Goal: Transaction & Acquisition: Book appointment/travel/reservation

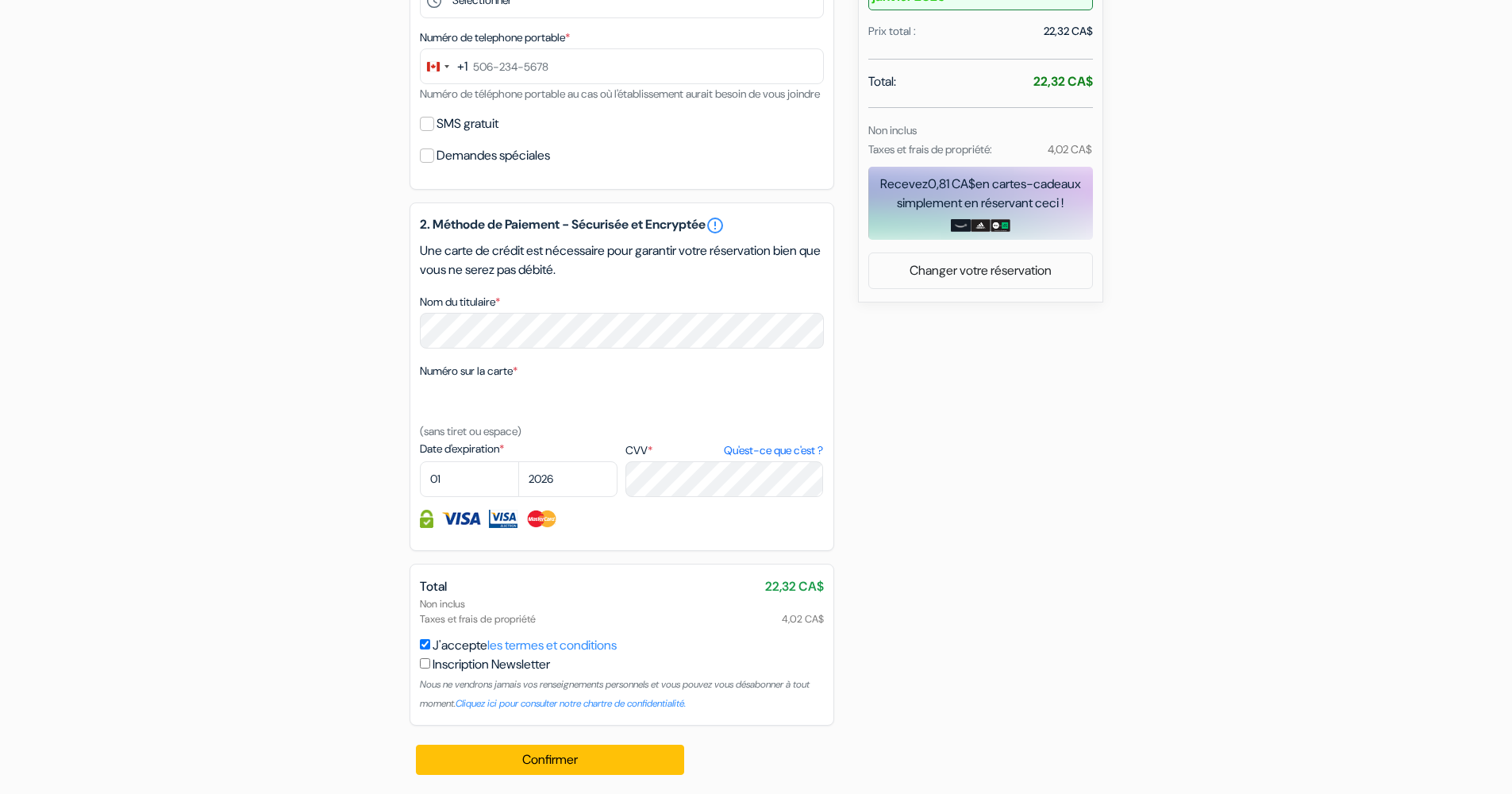
scroll to position [596, 0]
click at [435, 124] on div "SMS gratuit" at bounding box center [622, 123] width 404 height 22
click at [428, 129] on input "SMS gratuit" at bounding box center [427, 124] width 15 height 15
checkbox input "true"
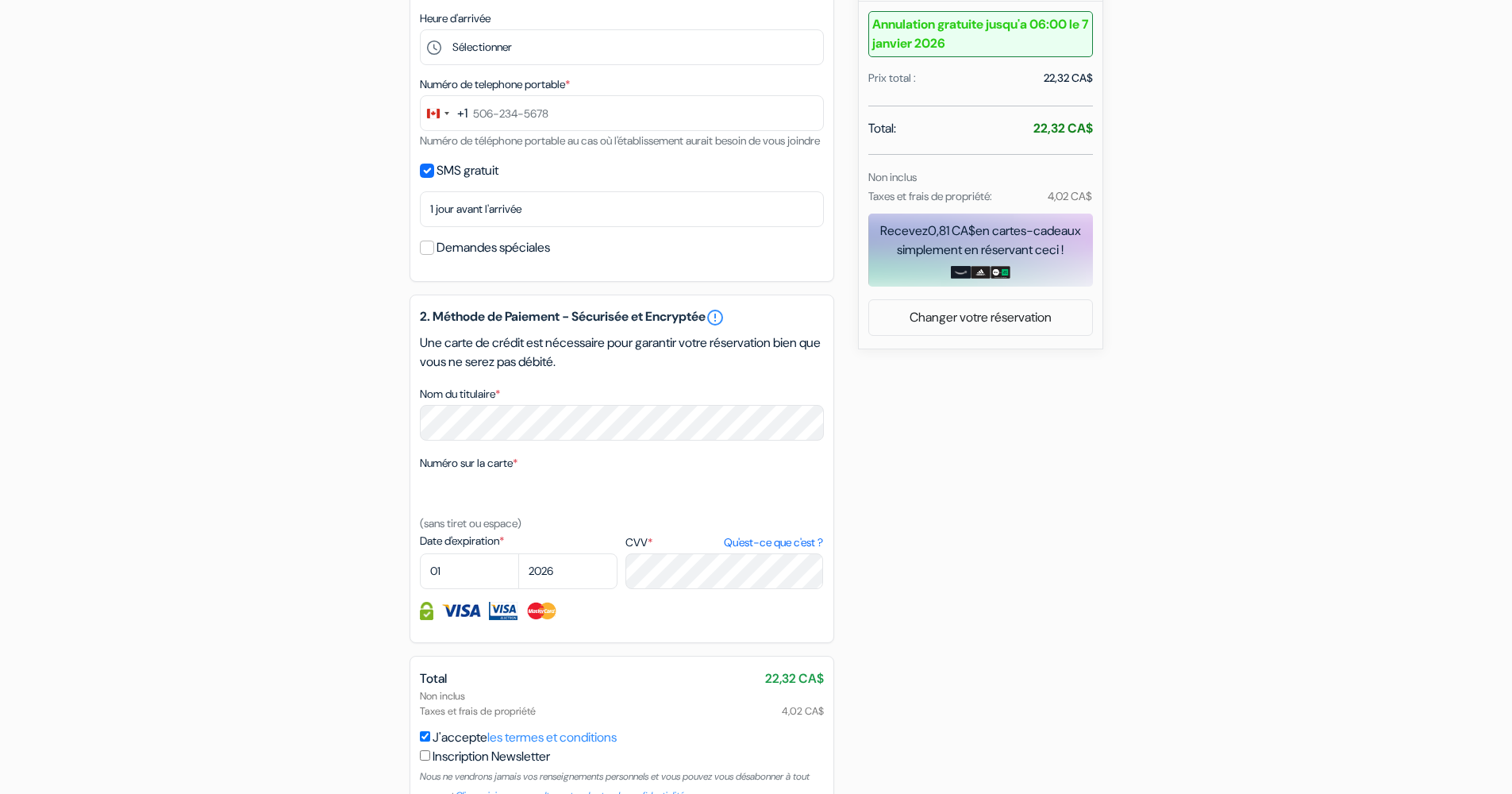
scroll to position [528, 0]
drag, startPoint x: 591, startPoint y: 105, endPoint x: 483, endPoint y: 153, distance: 118.2
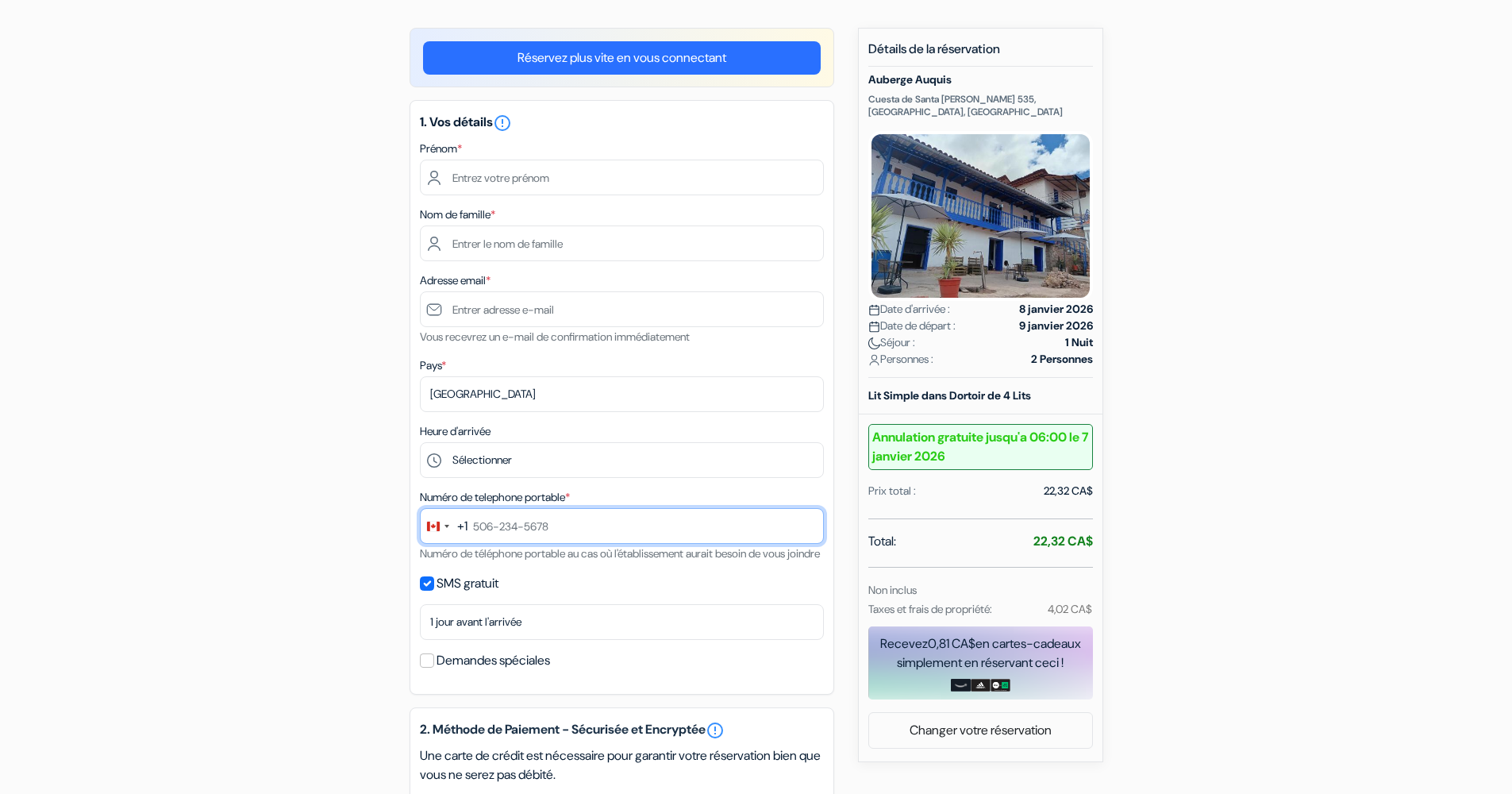
scroll to position [117, 0]
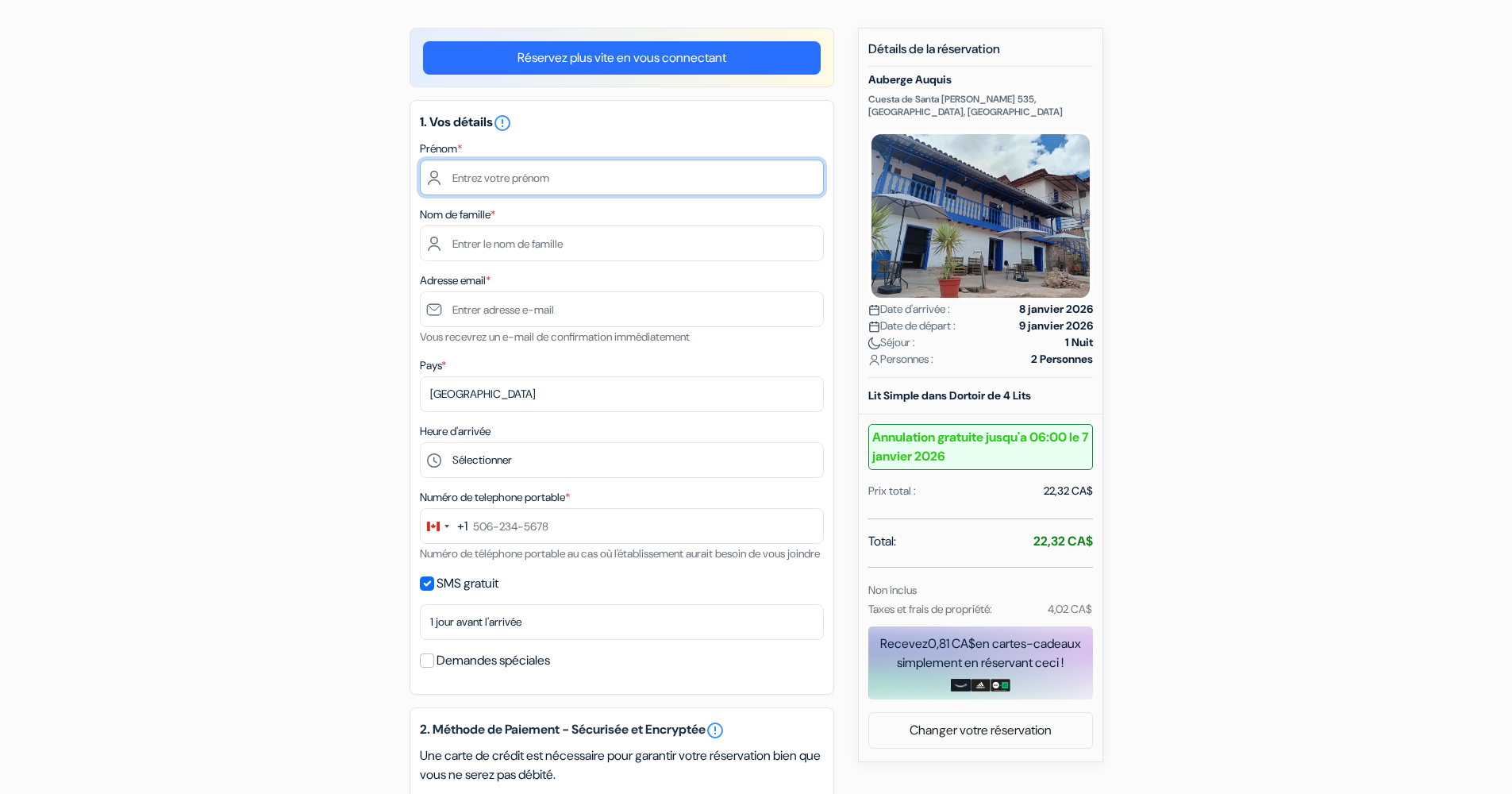
click at [802, 177] on input "text" at bounding box center [622, 177] width 404 height 36
type input "[PERSON_NAME]"
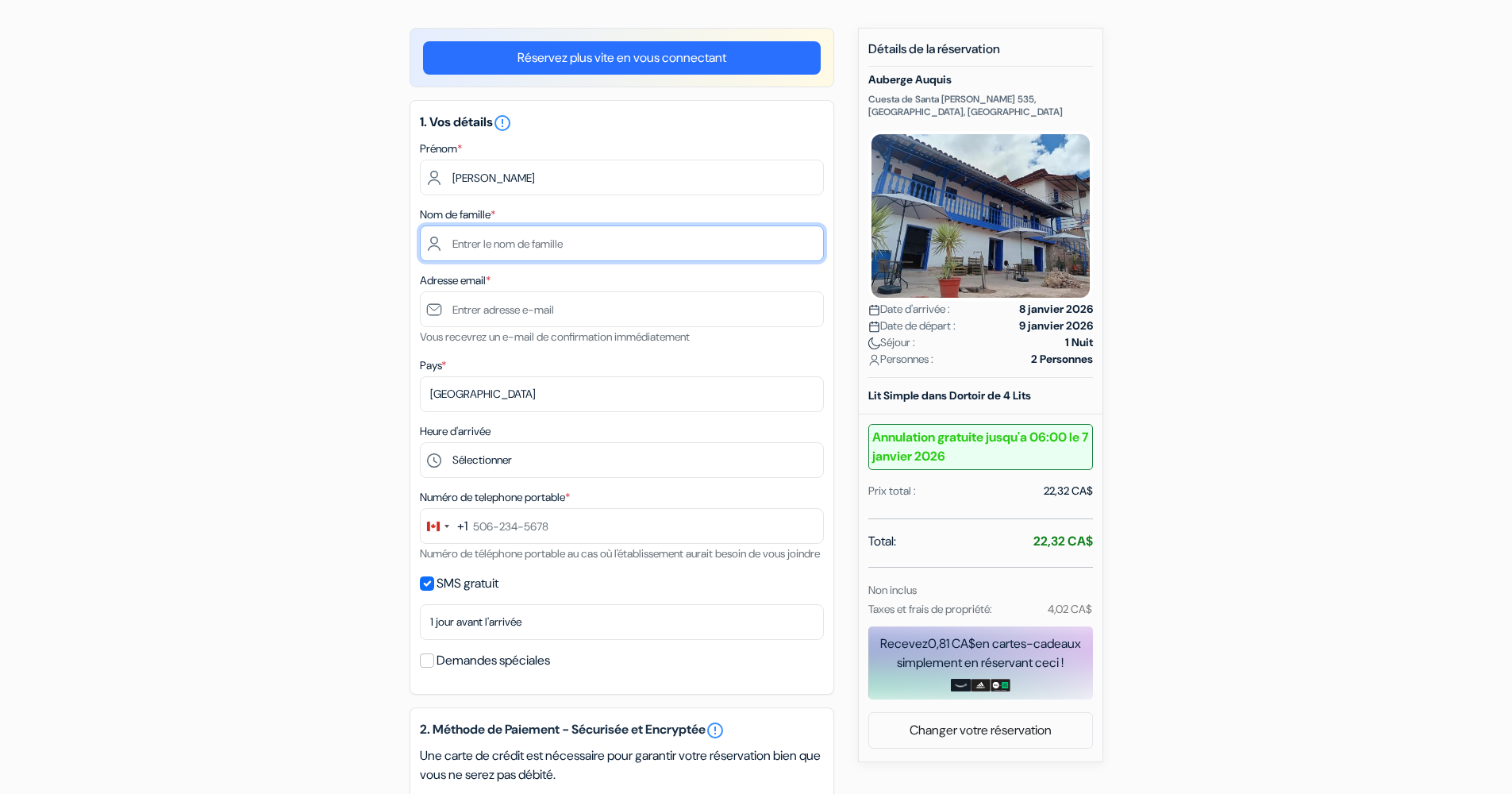
type input "[PERSON_NAME]"
click at [429, 590] on input "SMS gratuit" at bounding box center [427, 584] width 15 height 15
checkbox input "false"
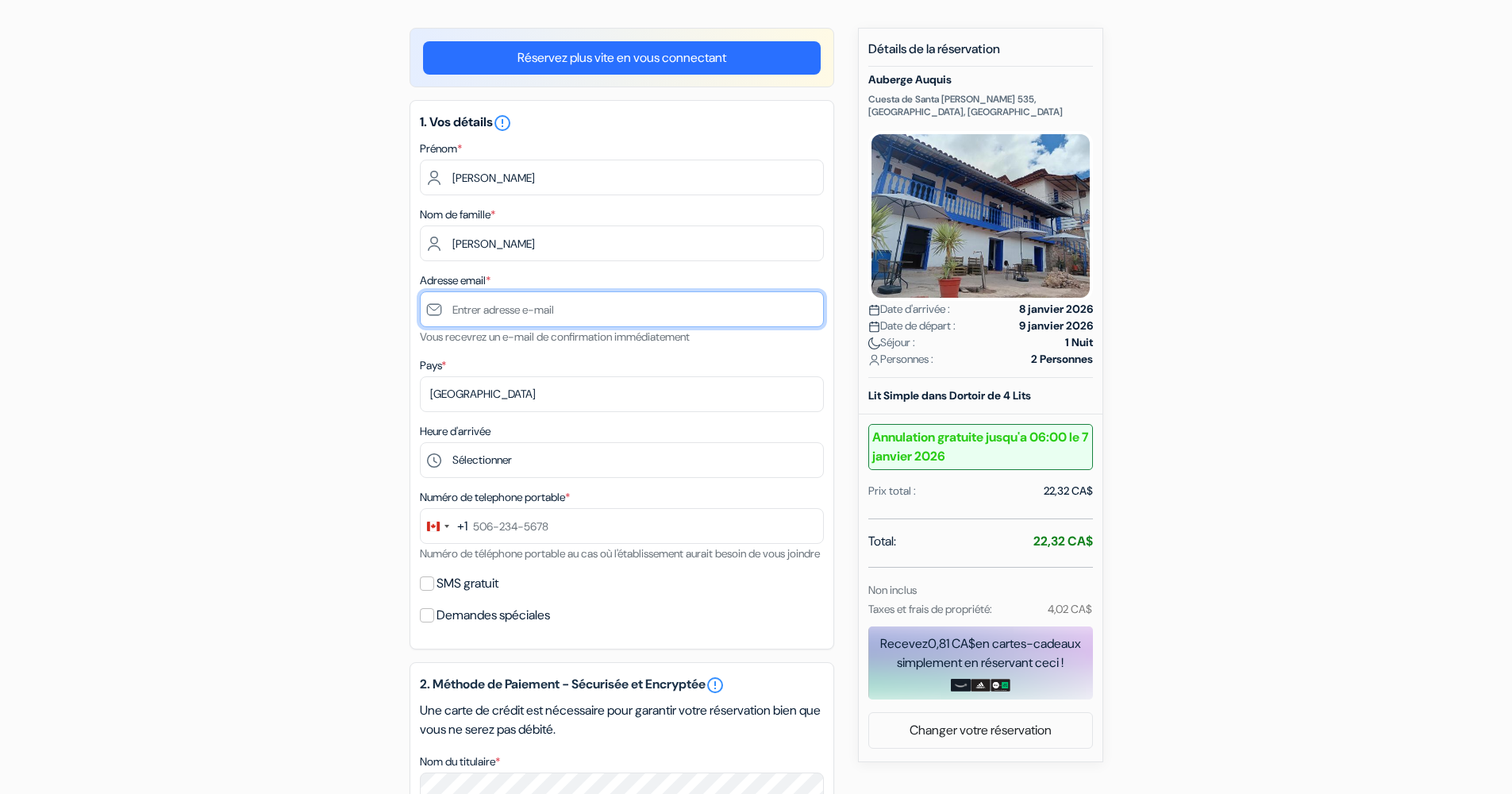
click at [525, 299] on input "text" at bounding box center [622, 308] width 404 height 36
type input "[EMAIL_ADDRESS][DOMAIN_NAME]"
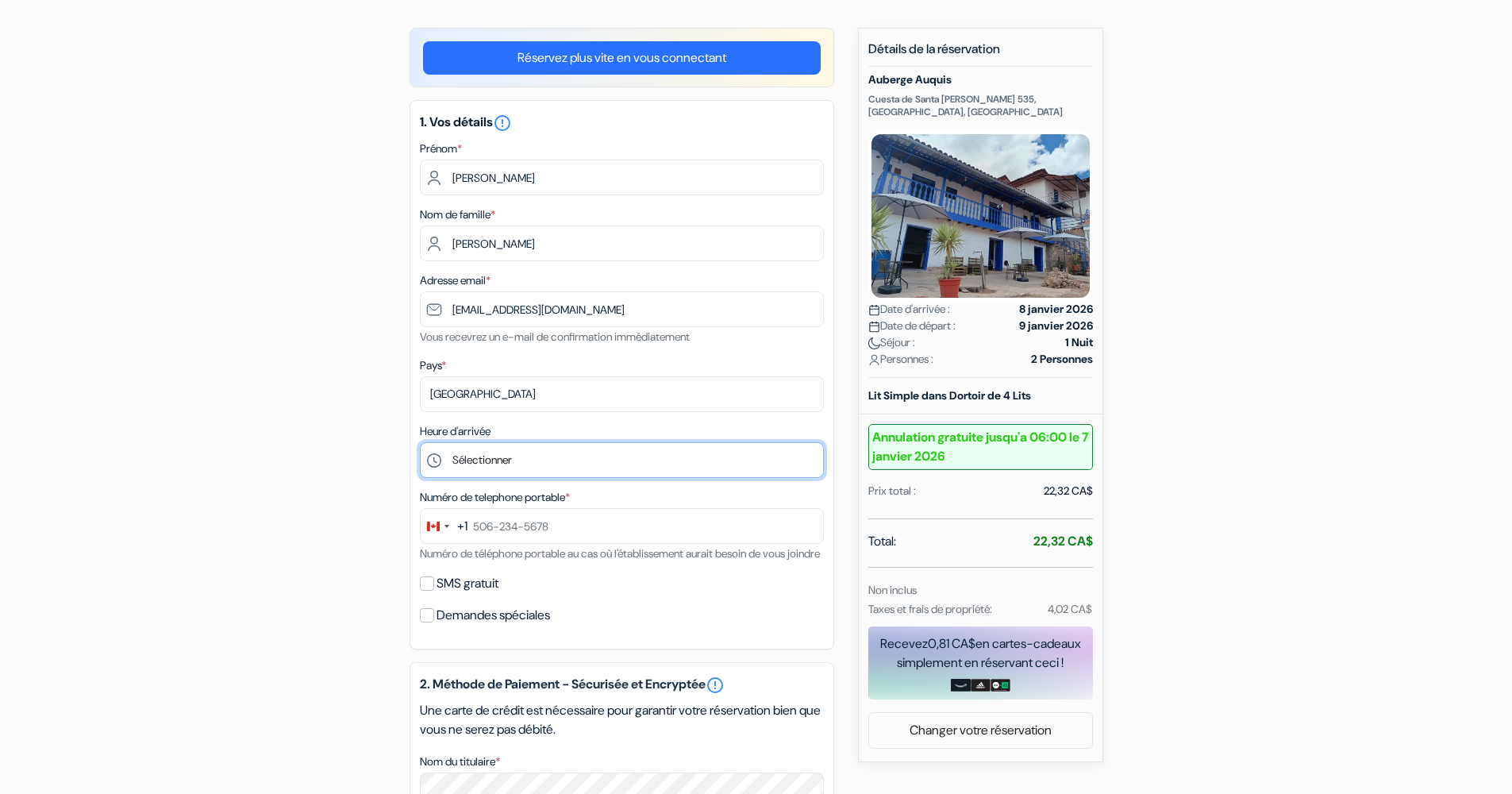
select select "17"
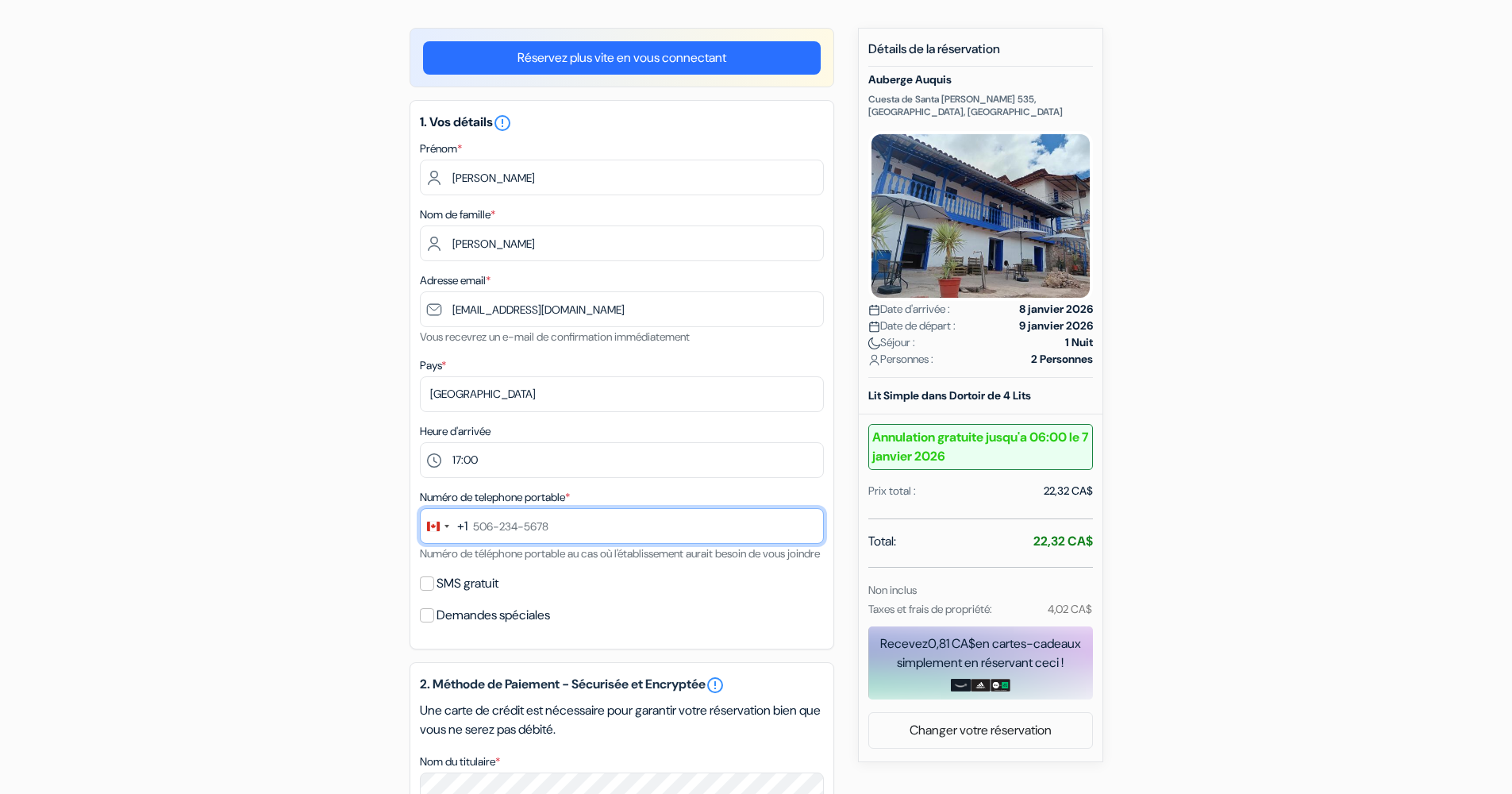
click at [497, 525] on input "text" at bounding box center [622, 525] width 404 height 36
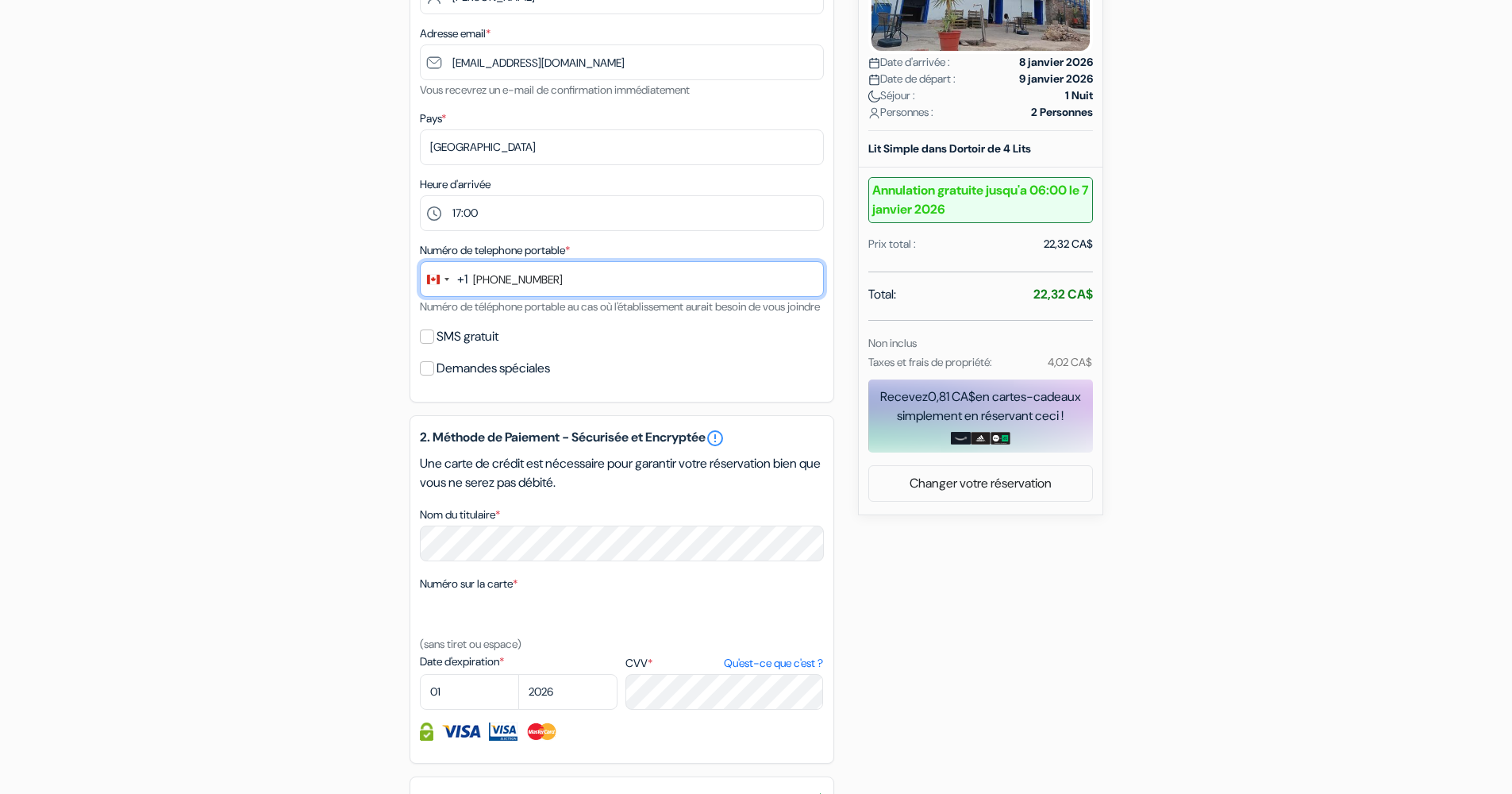
scroll to position [377, 0]
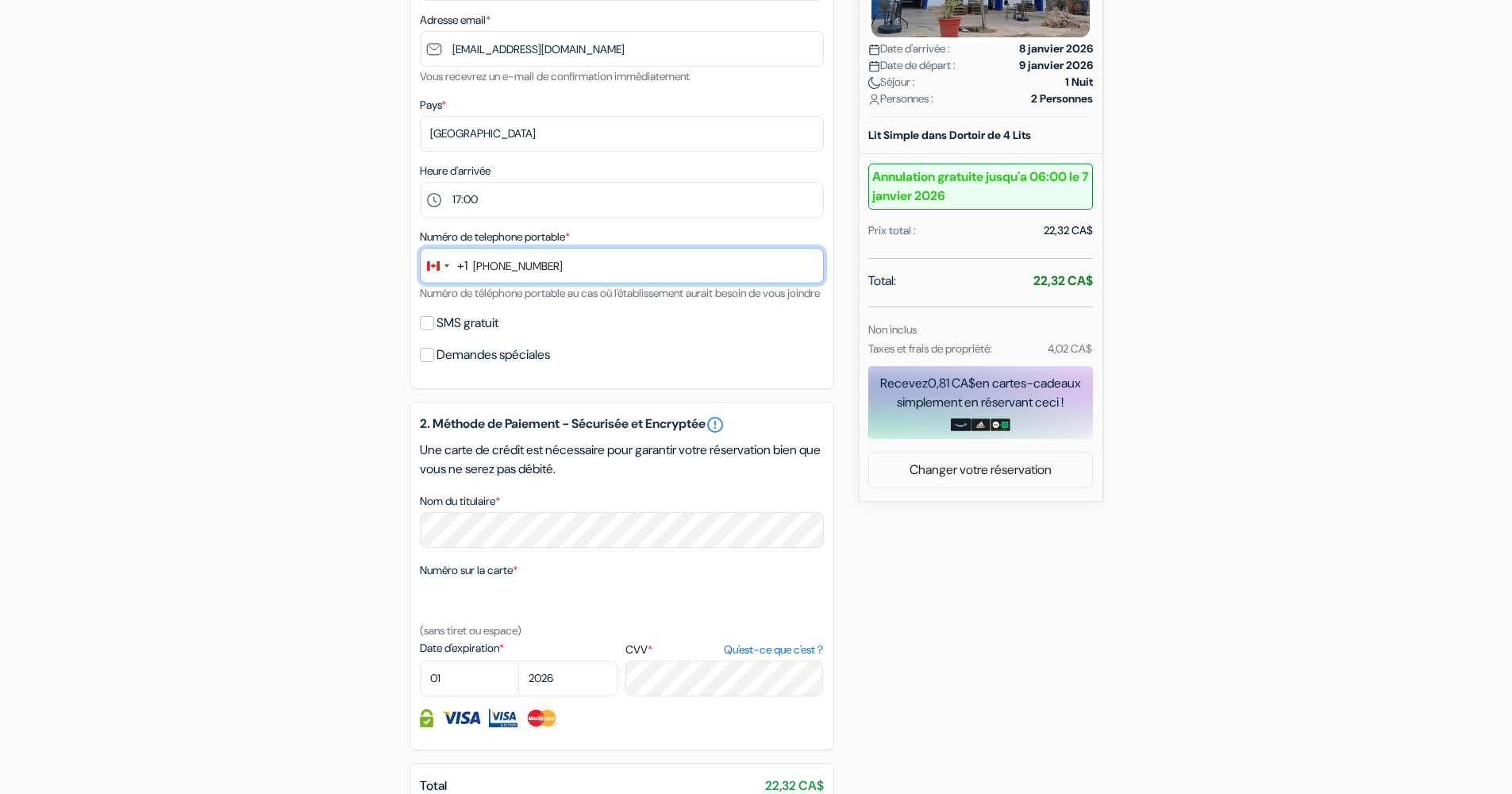
type input "[PHONE_NUMBER]"
click at [451, 717] on div "2. Méthode de Paiement - Sécurisée et Encryptée error_outline Une carte de créd…" at bounding box center [622, 577] width 424 height 349
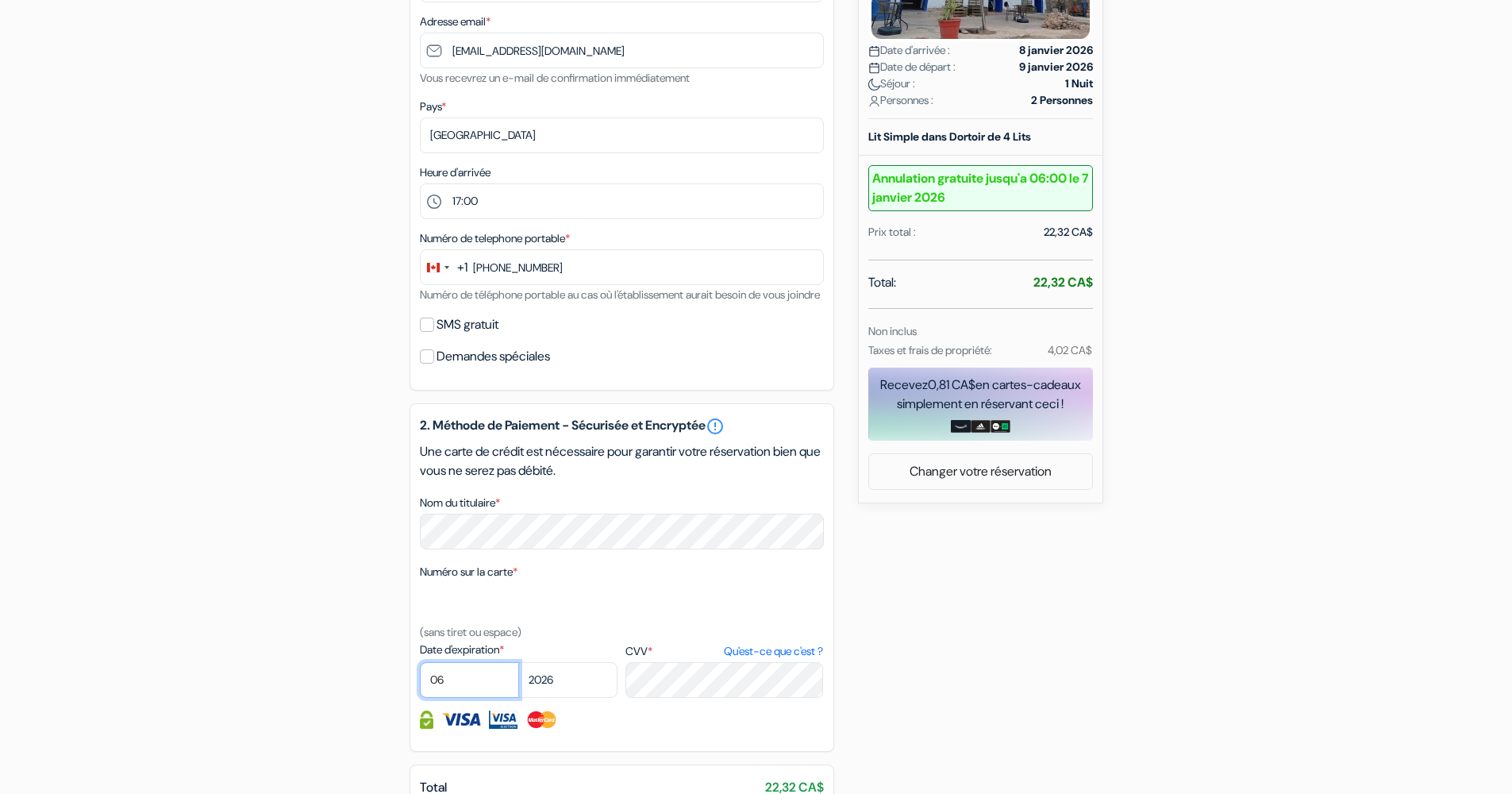
select select "05"
select select "2027"
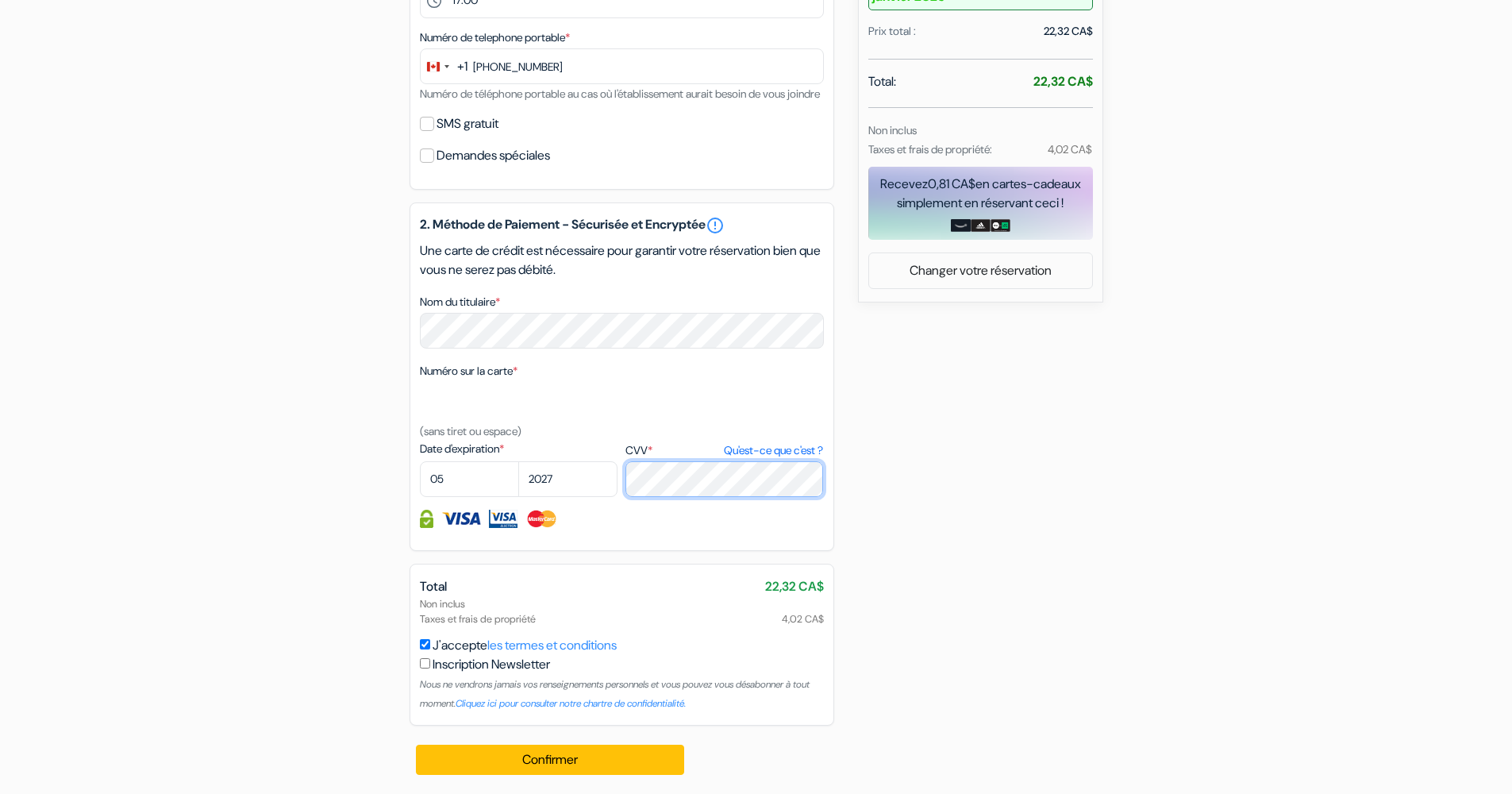
scroll to position [596, 0]
click at [518, 768] on button "Confirmer Loading..." at bounding box center [551, 759] width 269 height 30
click at [524, 757] on button "Confirmer Loading..." at bounding box center [551, 759] width 269 height 30
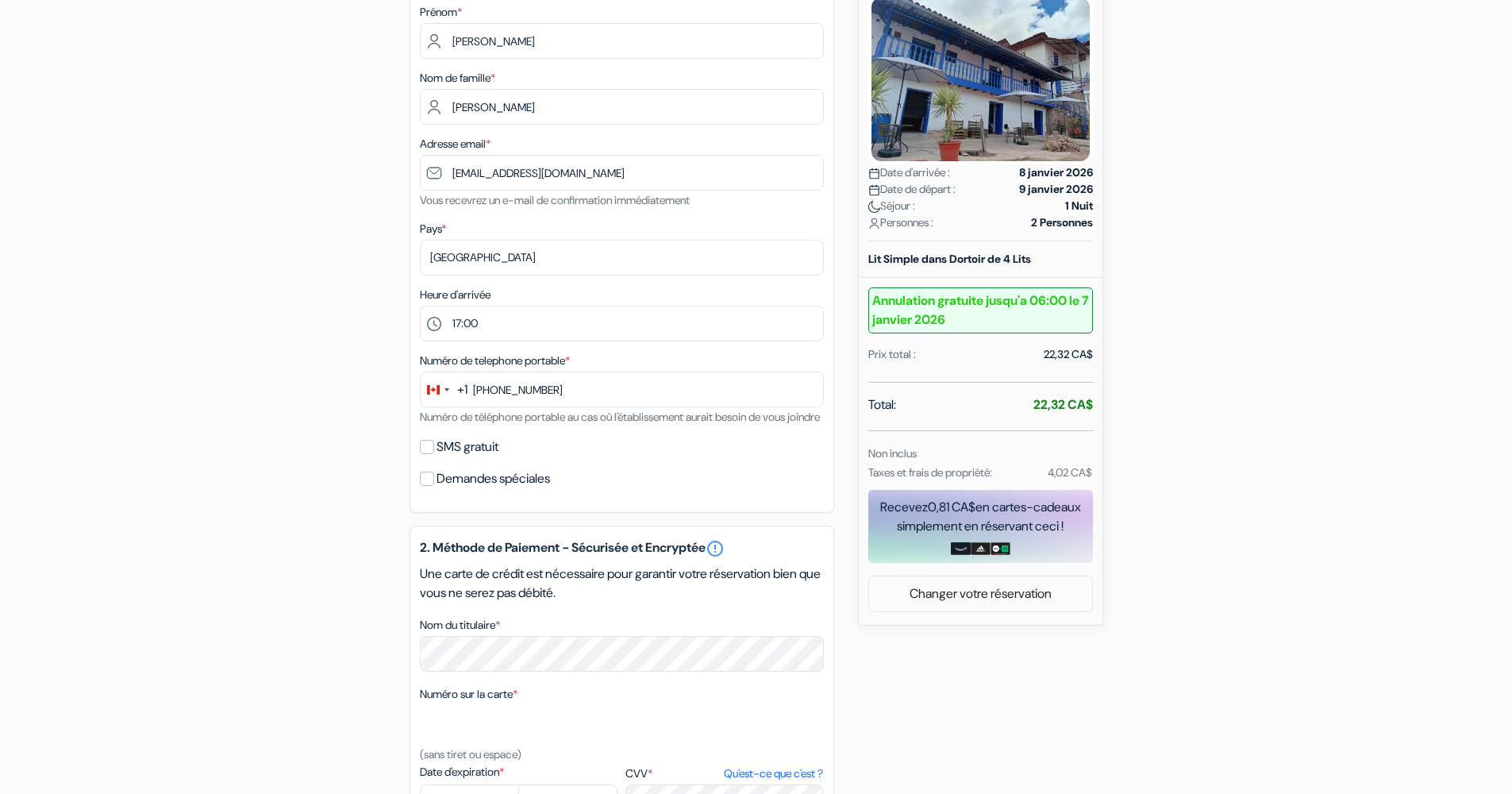
scroll to position [253, 0]
click at [430, 486] on input "Demandes spéciales" at bounding box center [427, 478] width 15 height 15
checkbox input "true"
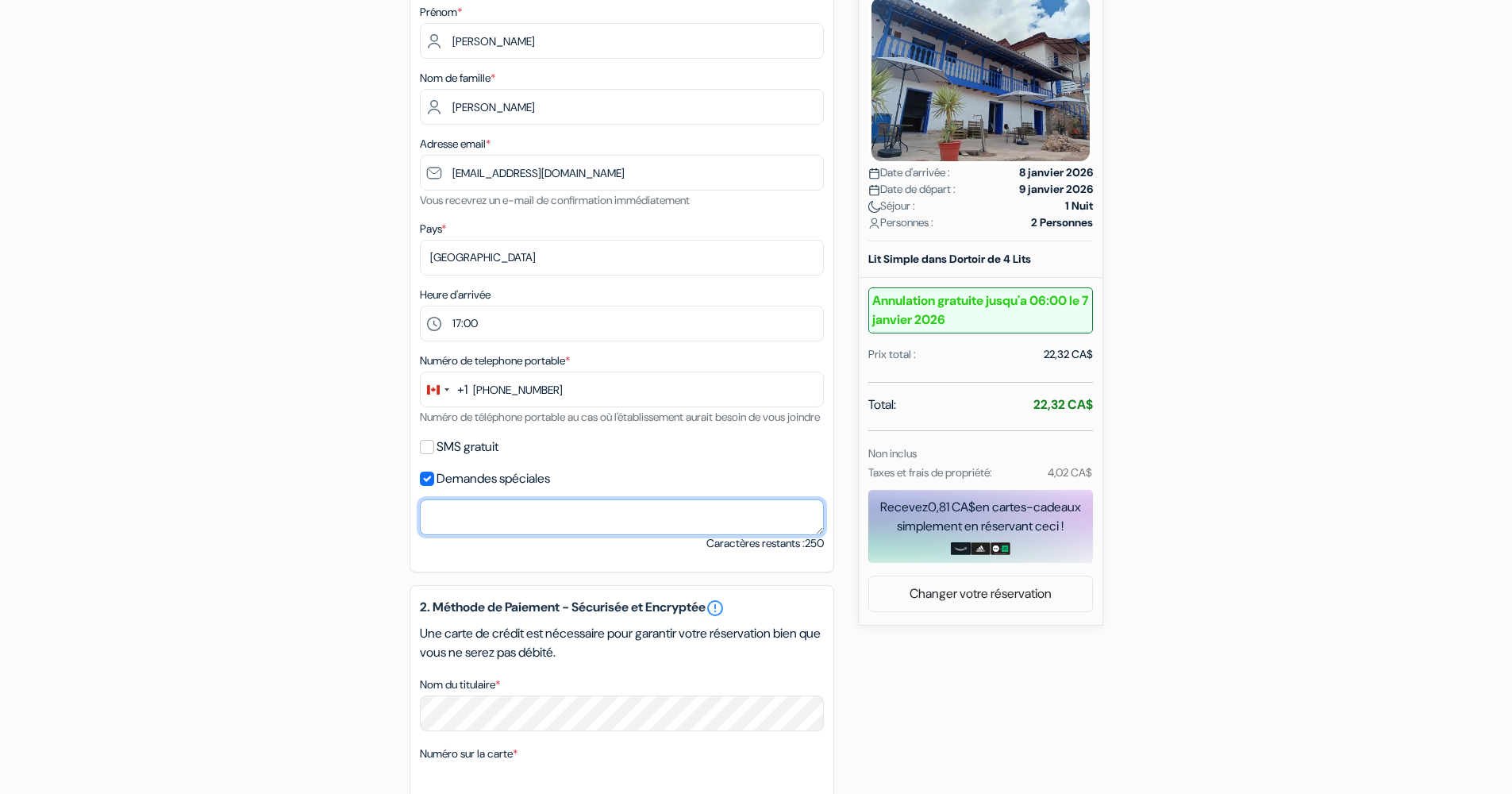
click at [488, 535] on textarea "Nom du titulaire *" at bounding box center [622, 517] width 404 height 36
click at [418, 461] on div "1. Vos détails error_outline Prénom * Édouard Nom de famille * [PERSON_NAME] Ad…" at bounding box center [622, 267] width 424 height 608
click at [428, 454] on input "SMS gratuit" at bounding box center [427, 447] width 15 height 15
checkbox input "true"
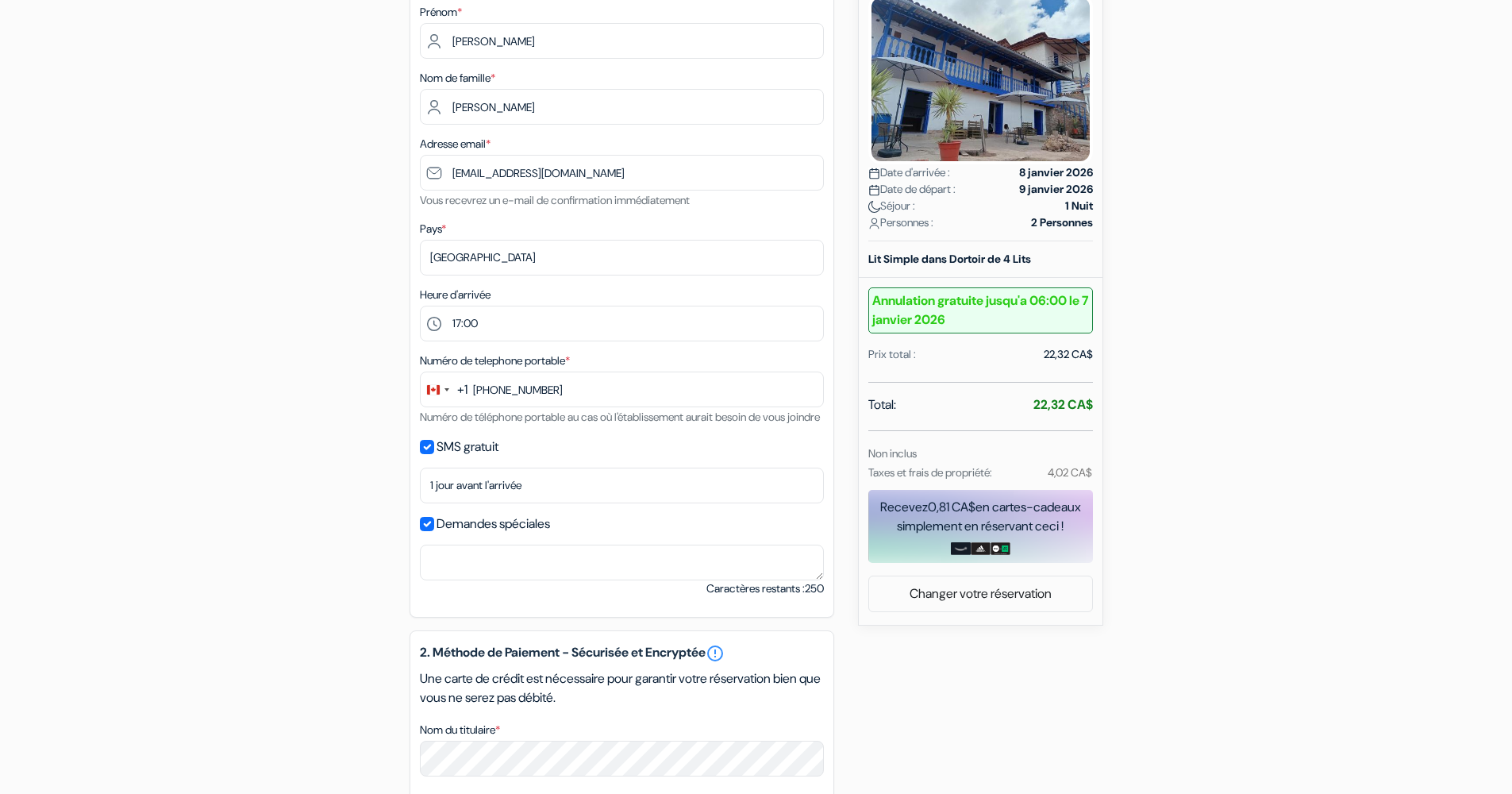
click at [429, 531] on input "Demandes spéciales" at bounding box center [427, 524] width 15 height 15
checkbox input "false"
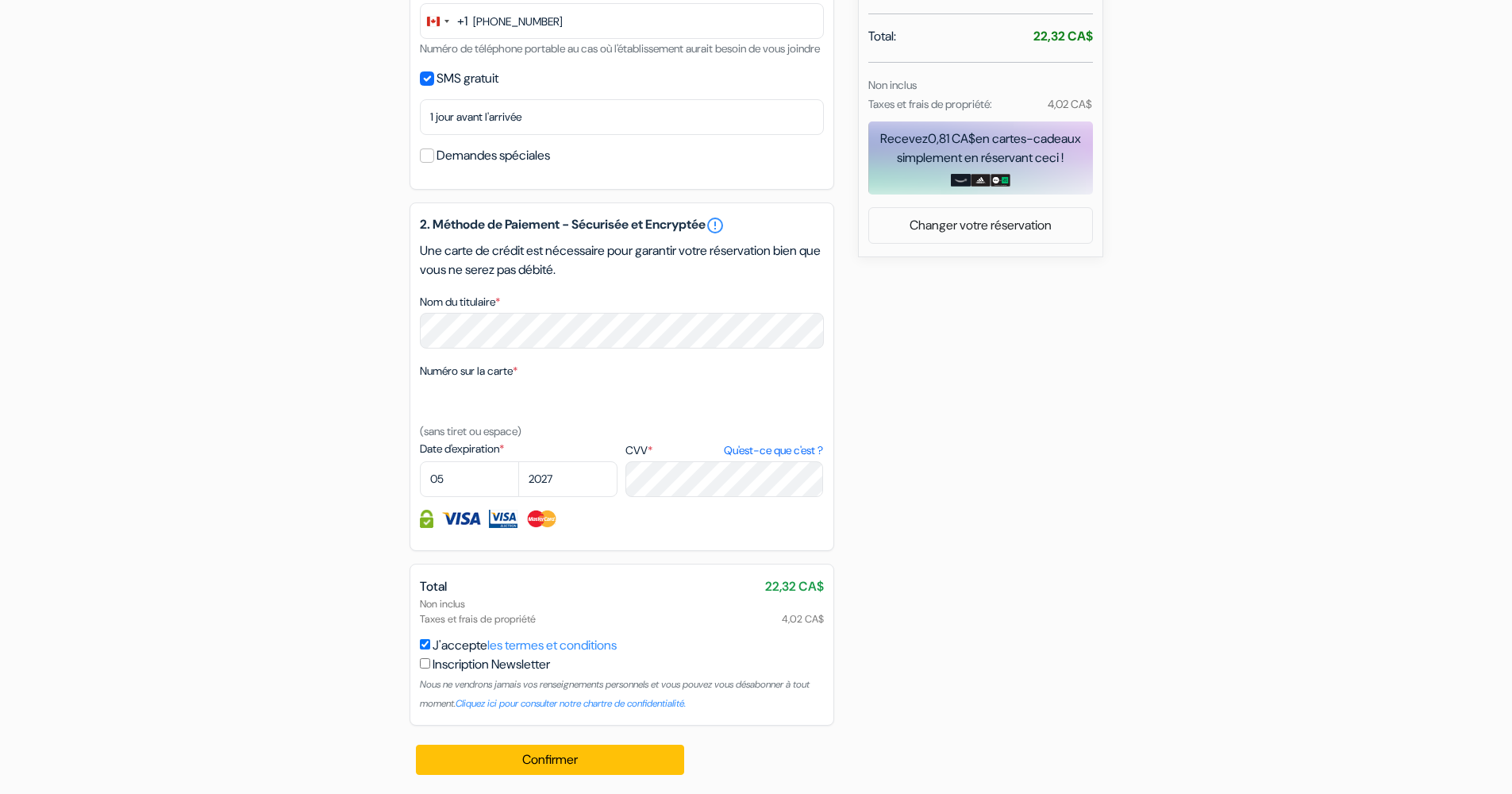
scroll to position [640, 0]
click at [513, 765] on button "Confirmer Loading..." at bounding box center [551, 759] width 269 height 30
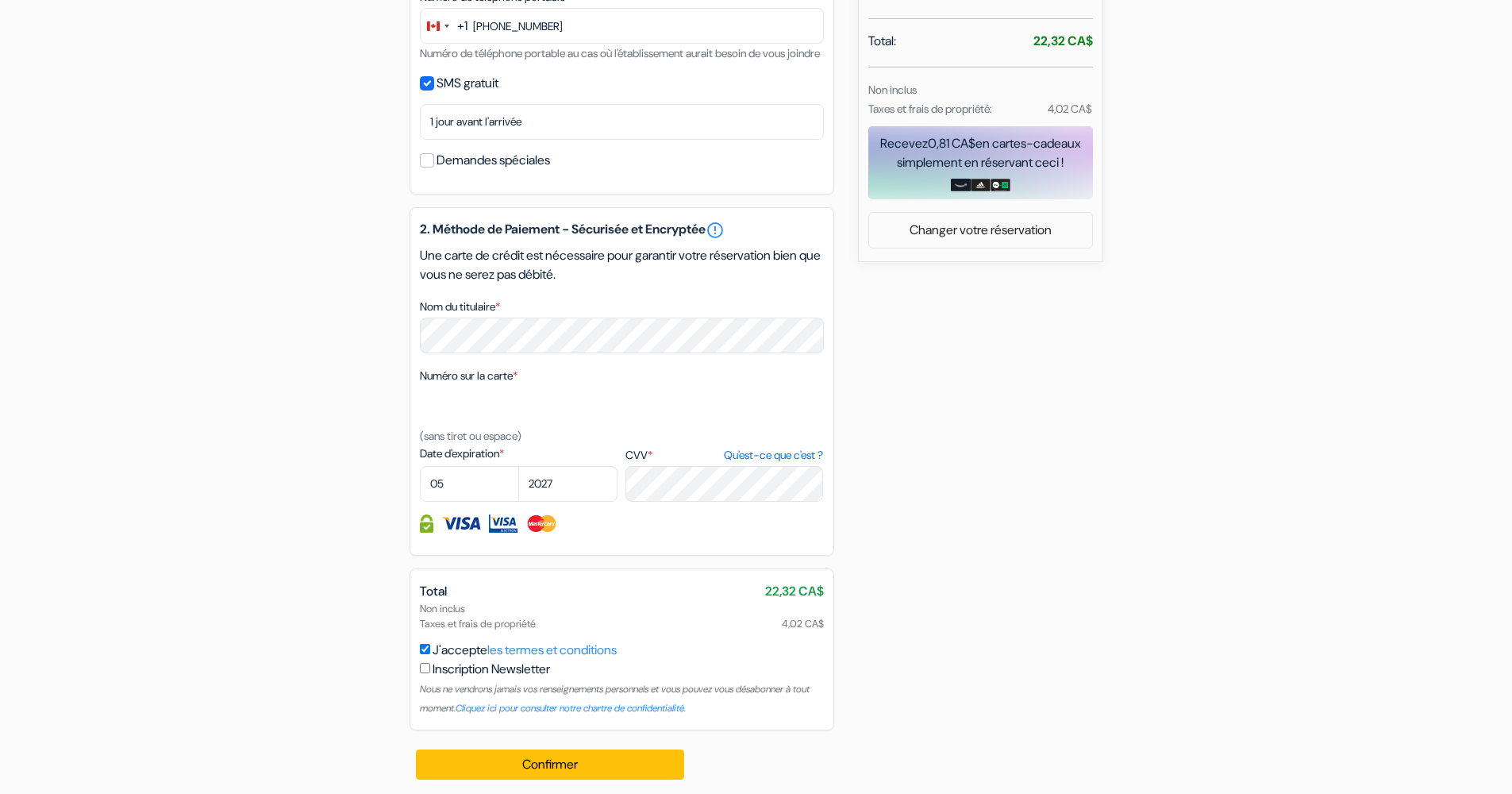
scroll to position [617, 0]
click at [426, 672] on input "checkbox" at bounding box center [424, 667] width 10 height 10
click at [481, 773] on button "Confirmer Loading..." at bounding box center [551, 763] width 269 height 30
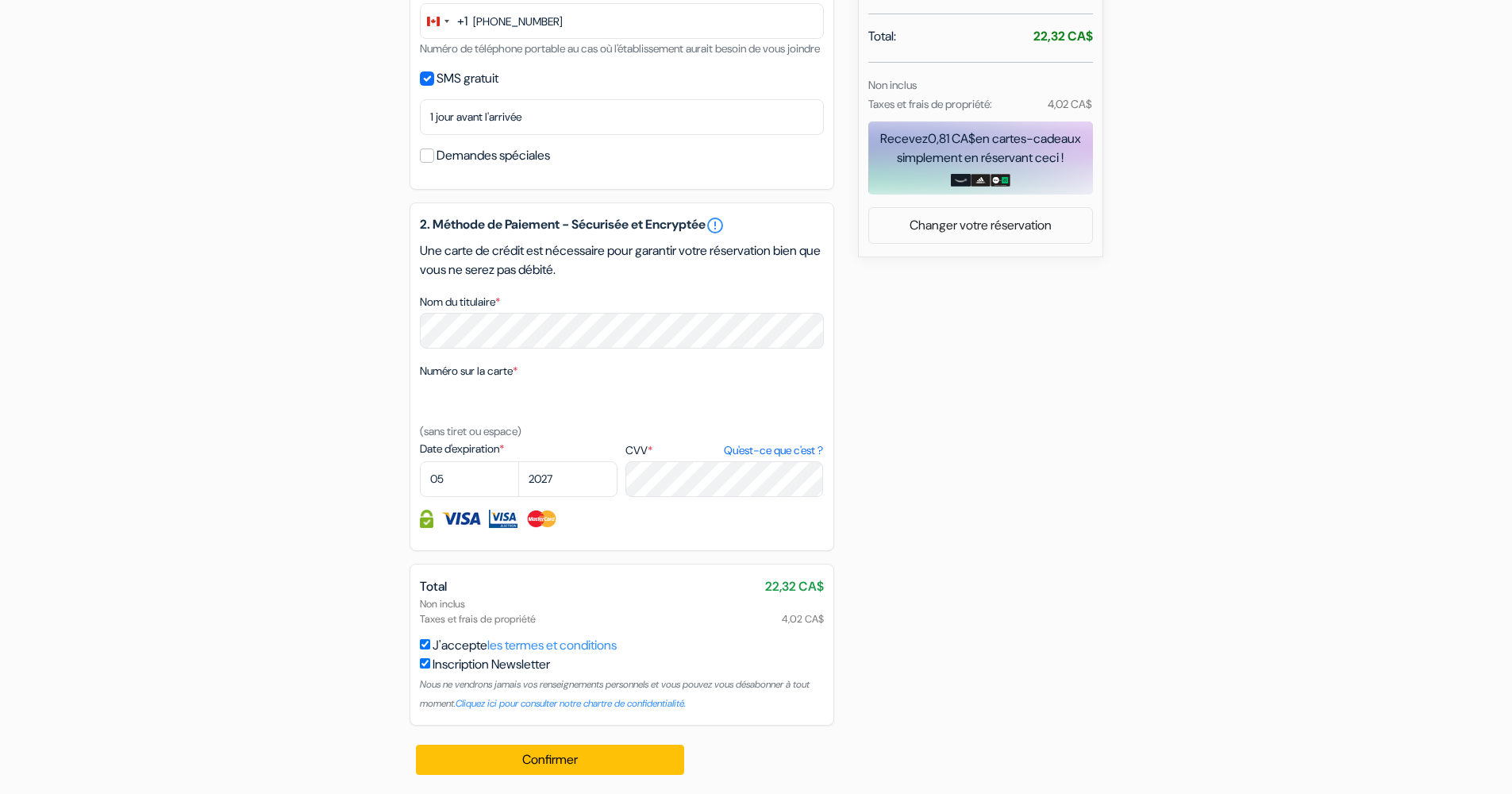
scroll to position [640, 0]
click at [423, 666] on input "checkbox" at bounding box center [424, 662] width 10 height 10
checkbox input "false"
click at [423, 653] on div "J'accepte les termes et conditions Inscription Newsletter Nous ne vendrons jama…" at bounding box center [622, 673] width 404 height 76
click at [919, 210] on link "Changer votre réservation" at bounding box center [981, 225] width 223 height 30
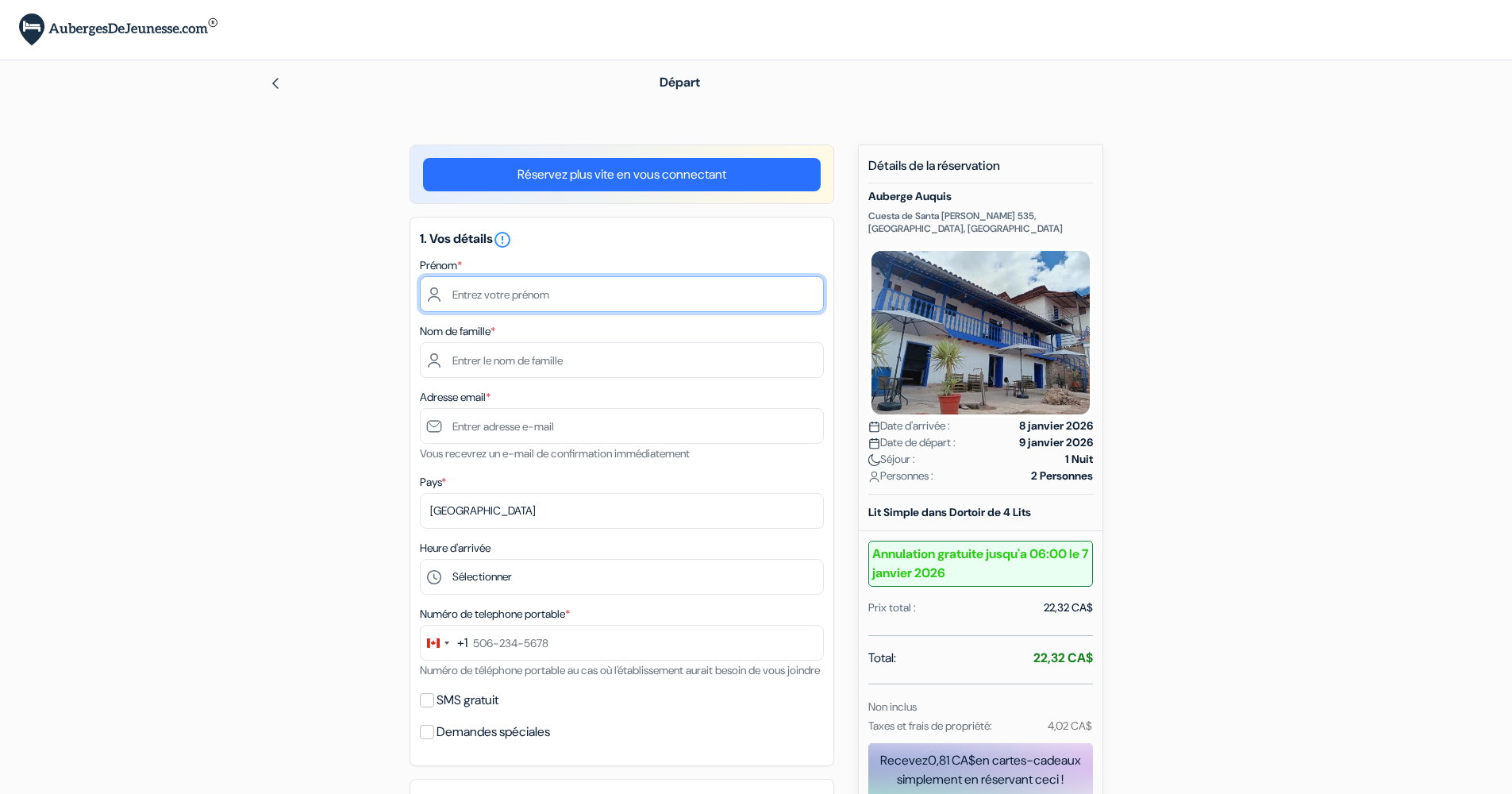
click at [802, 294] on input "text" at bounding box center [622, 294] width 404 height 36
type input "[PERSON_NAME]"
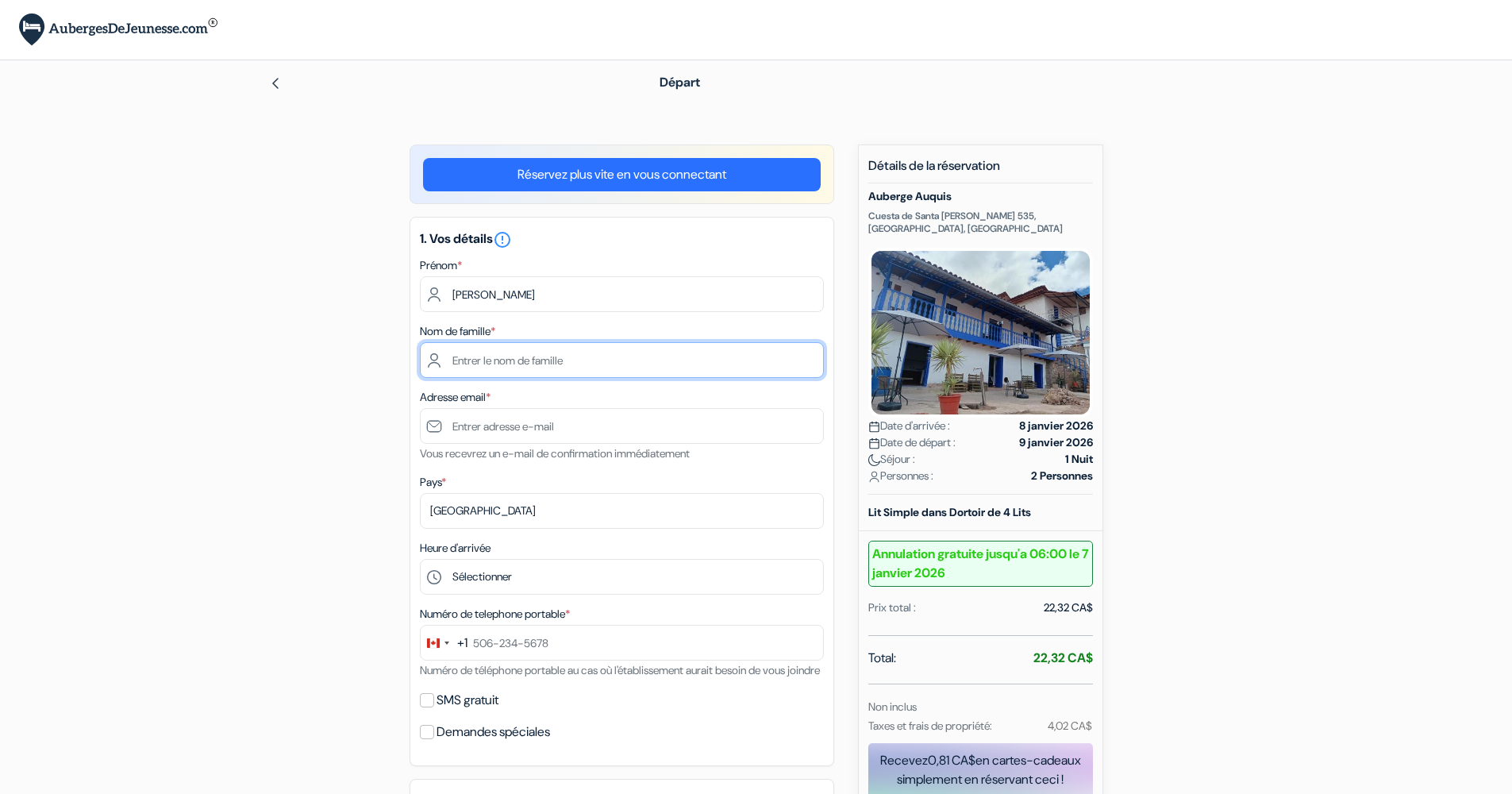
type input "[PERSON_NAME]"
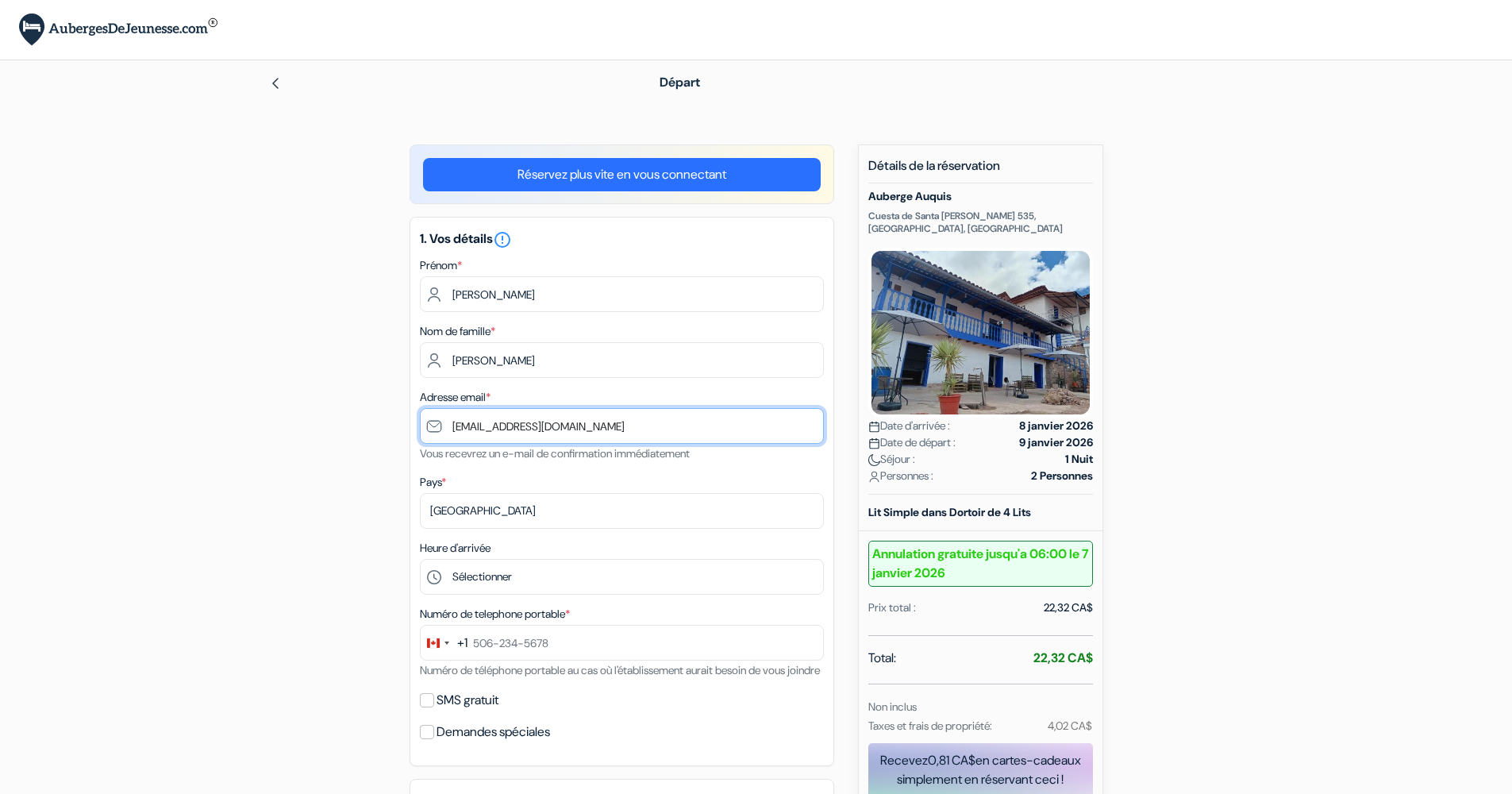
type input "[EMAIL_ADDRESS][DOMAIN_NAME]"
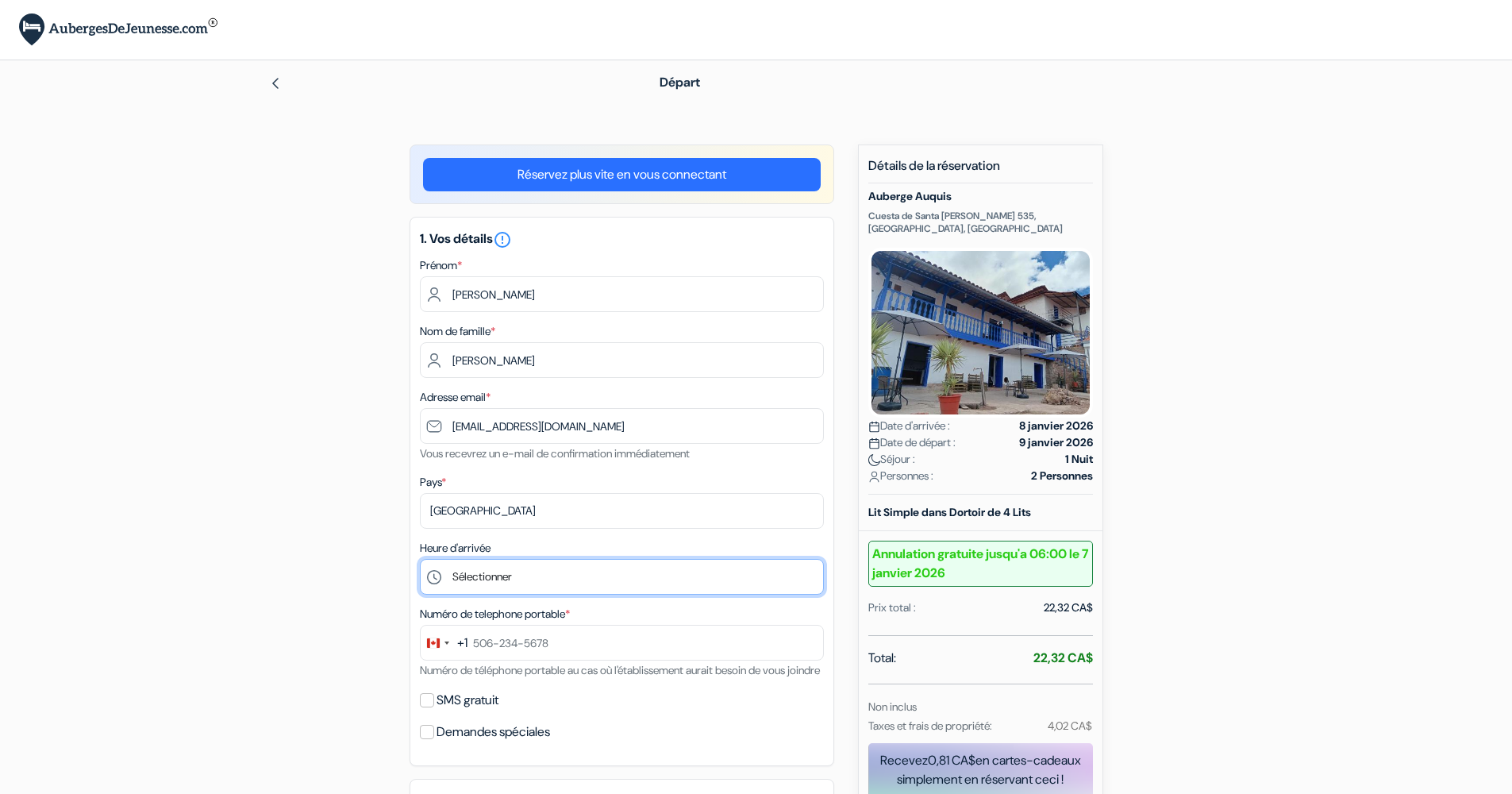
select select "17"
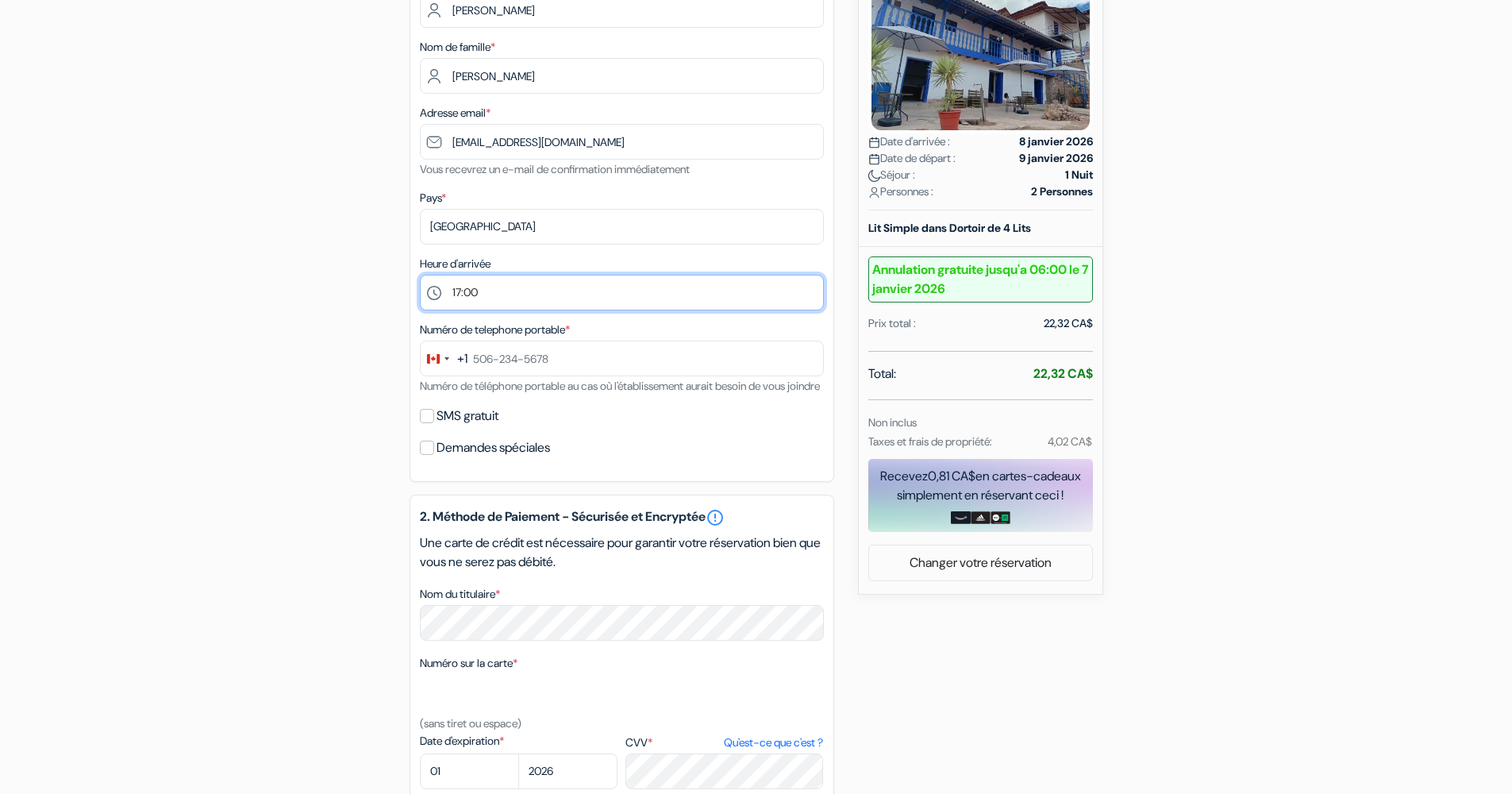
scroll to position [349, 0]
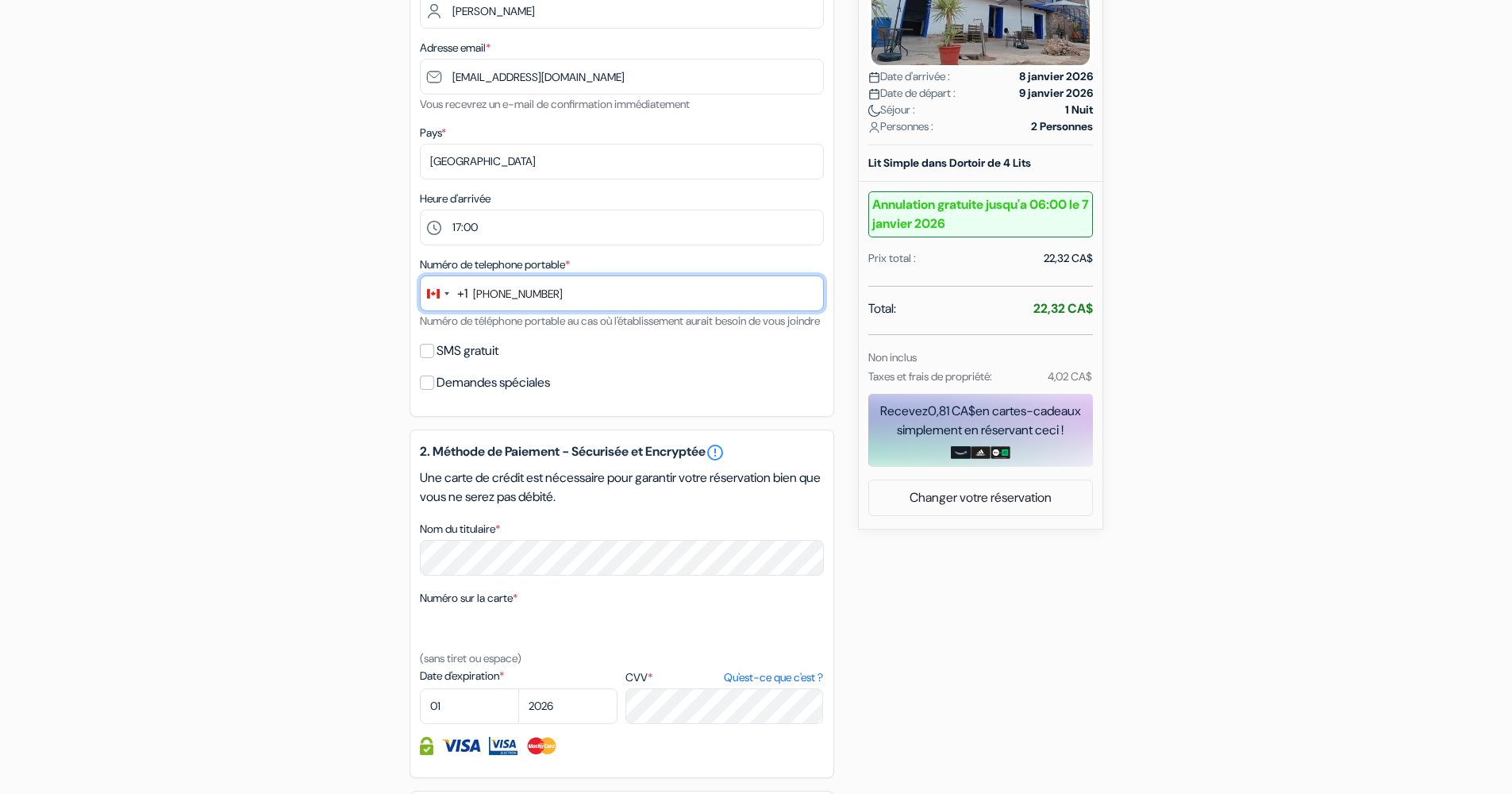
type input "438-779-7154"
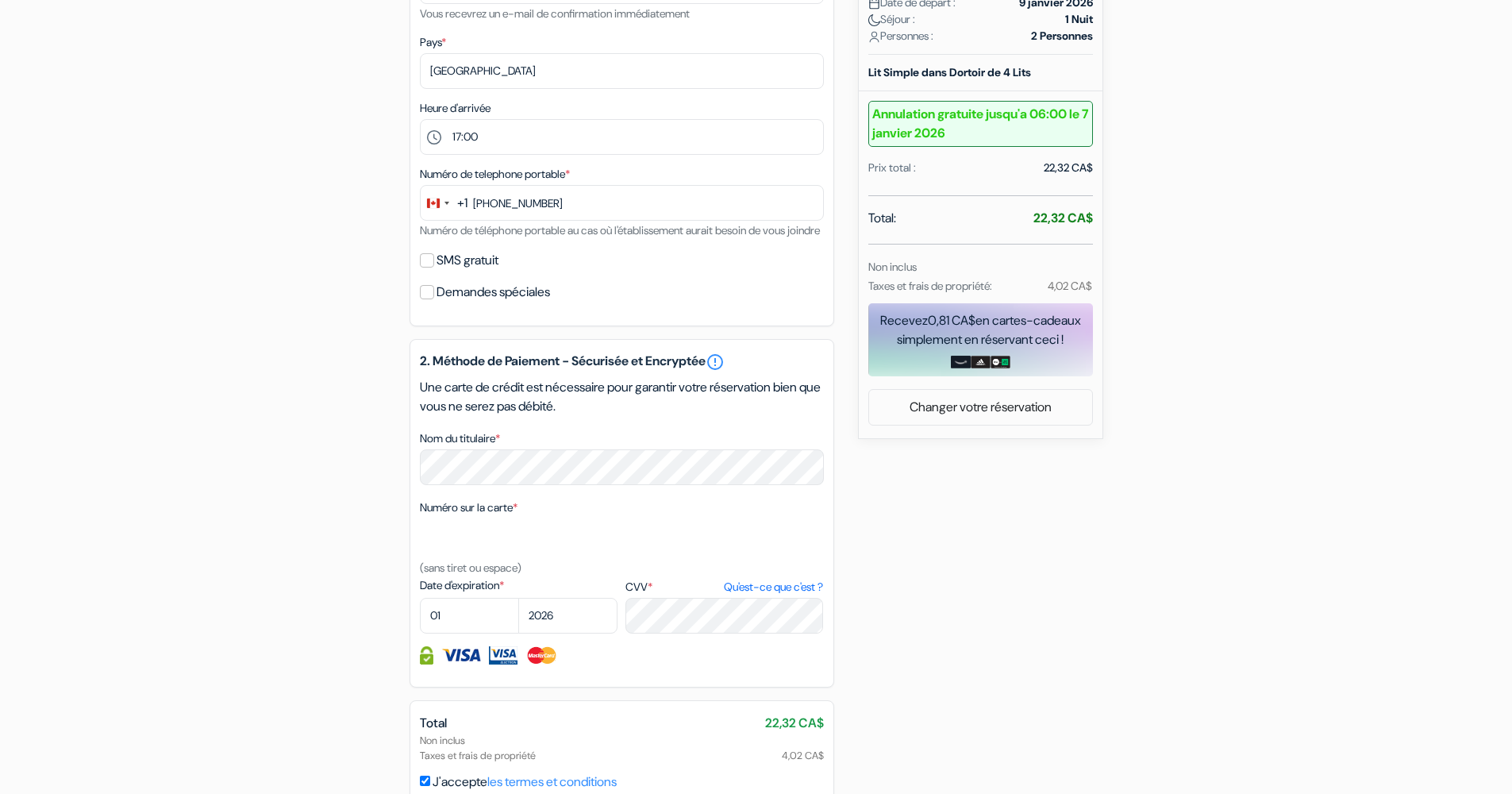
scroll to position [441, 0]
select select "05"
select select "2027"
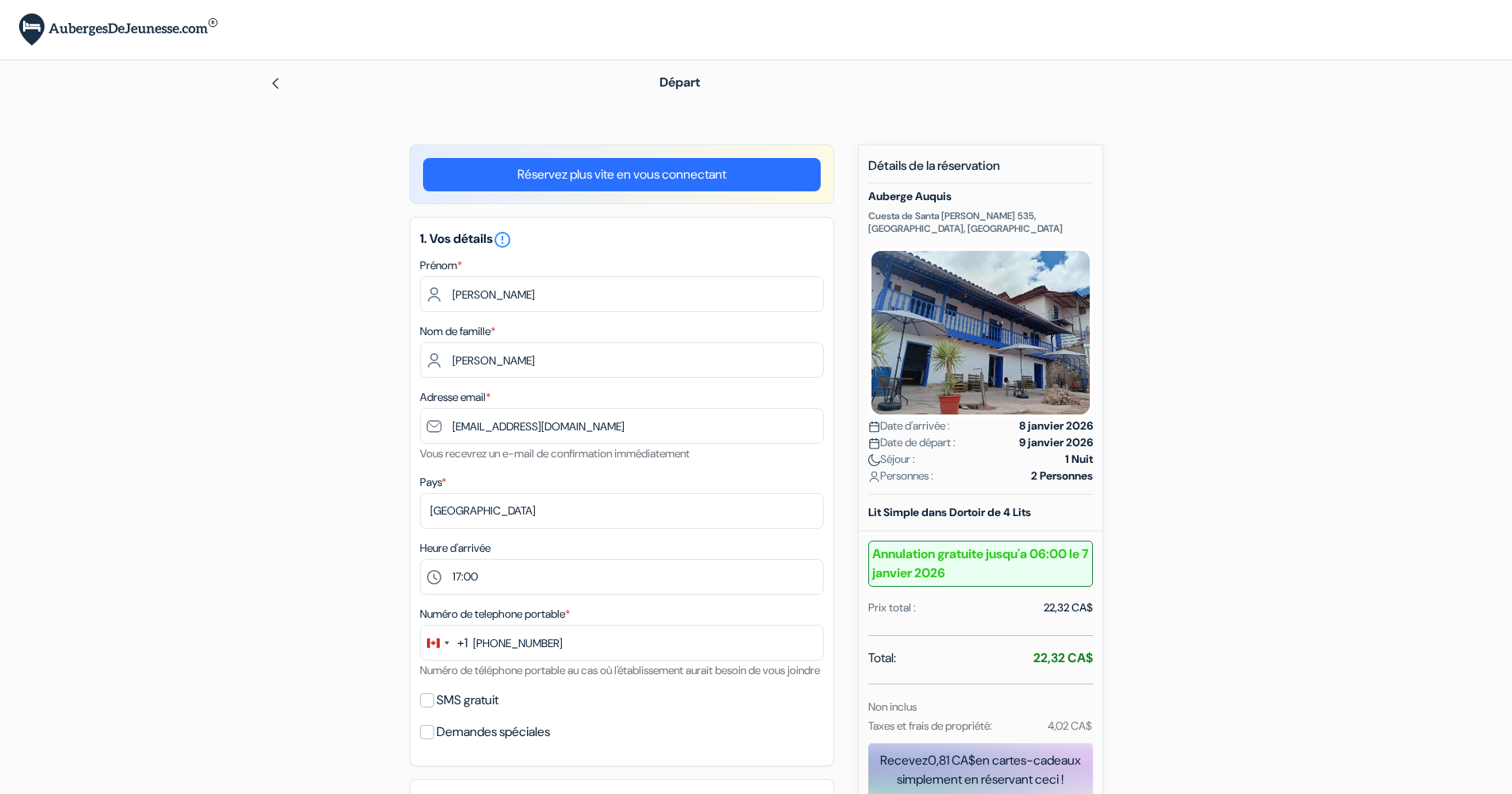
scroll to position [0, 0]
